Goal: Task Accomplishment & Management: Manage account settings

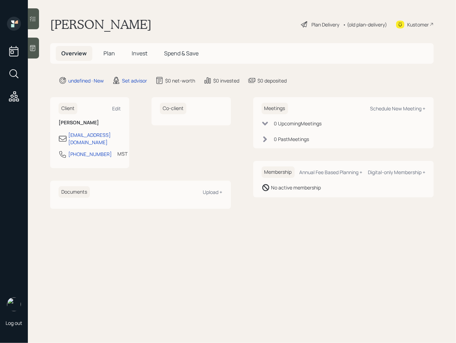
click at [30, 44] on div at bounding box center [33, 48] width 11 height 21
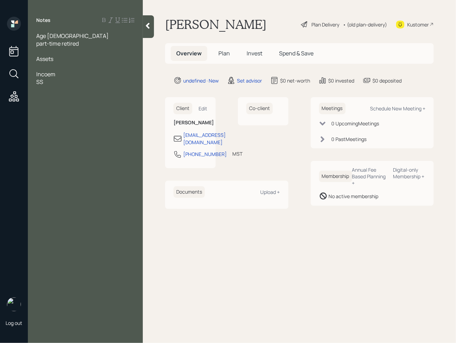
click at [64, 43] on span "part-time retired" at bounding box center [57, 44] width 43 height 8
click at [91, 45] on div "part-time retired" at bounding box center [85, 44] width 98 height 8
click at [45, 43] on span "om workers comp at the moment" at bounding box center [77, 44] width 83 height 8
click at [121, 40] on div "on workers comp at the moment" at bounding box center [85, 44] width 98 height 8
click at [39, 78] on div at bounding box center [85, 82] width 98 height 8
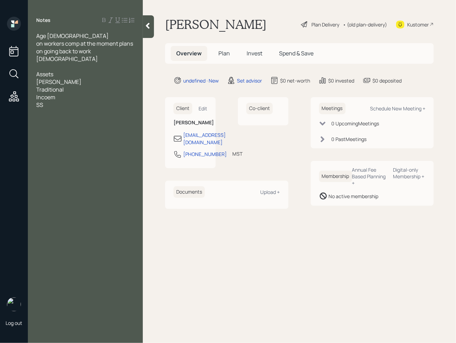
click at [64, 78] on div "[PERSON_NAME]" at bounding box center [85, 82] width 98 height 8
click at [74, 86] on div "Traditional" at bounding box center [85, 90] width 98 height 8
click at [68, 78] on span "[PERSON_NAME]- 32884" at bounding box center [68, 82] width 64 height 8
click at [74, 86] on span "Traditional- 40551" at bounding box center [59, 90] width 46 height 8
click at [90, 86] on div "Traditional- 40,551" at bounding box center [85, 90] width 98 height 8
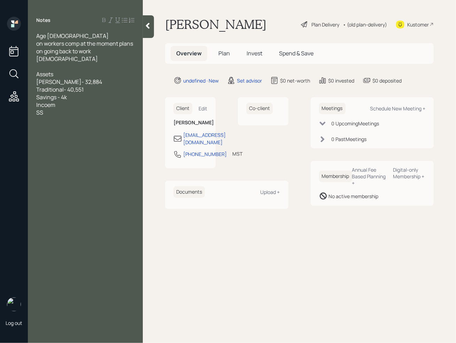
click at [51, 101] on span "Incoem" at bounding box center [45, 105] width 19 height 8
click at [77, 93] on div "Savings - 4k" at bounding box center [85, 97] width 98 height 8
click at [61, 109] on div "Income" at bounding box center [85, 113] width 98 height 8
click at [51, 124] on div "SS" at bounding box center [85, 128] width 98 height 8
click at [52, 124] on span "SS- 2100 a month after medicare" at bounding box center [78, 128] width 84 height 8
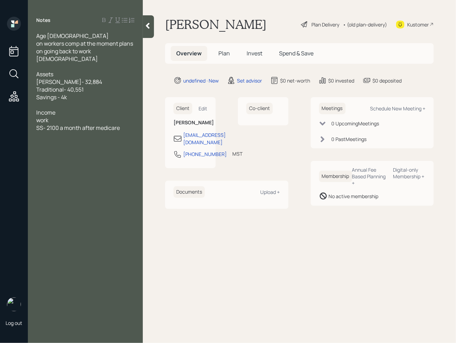
click at [53, 116] on div "work" at bounding box center [85, 120] width 98 height 8
click at [124, 124] on div "work - 1600 a week before taxes" at bounding box center [85, 128] width 98 height 8
click at [123, 132] on div "SS- 2100 a month after Medicare" at bounding box center [85, 136] width 98 height 8
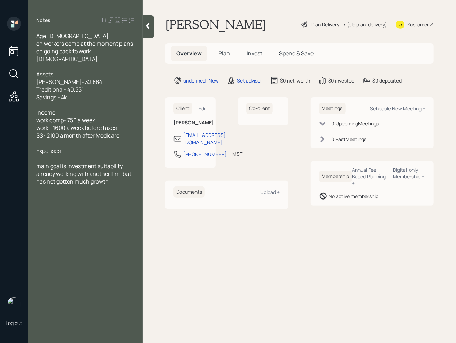
click at [58, 155] on div at bounding box center [85, 159] width 98 height 8
click at [44, 155] on div at bounding box center [85, 159] width 98 height 8
click at [114, 193] on div at bounding box center [85, 197] width 98 height 8
click at [138, 279] on div "Notes Age [DEMOGRAPHIC_DATA] on workers comp at the moment plans on going back …" at bounding box center [85, 176] width 115 height 318
click at [398, 108] on div "Schedule New Meeting +" at bounding box center [397, 108] width 55 height 7
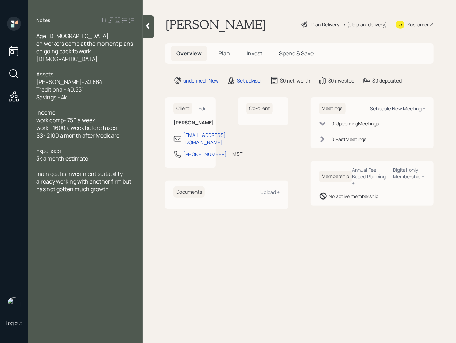
select select "round-[PERSON_NAME]"
